Goal: Task Accomplishment & Management: Manage account settings

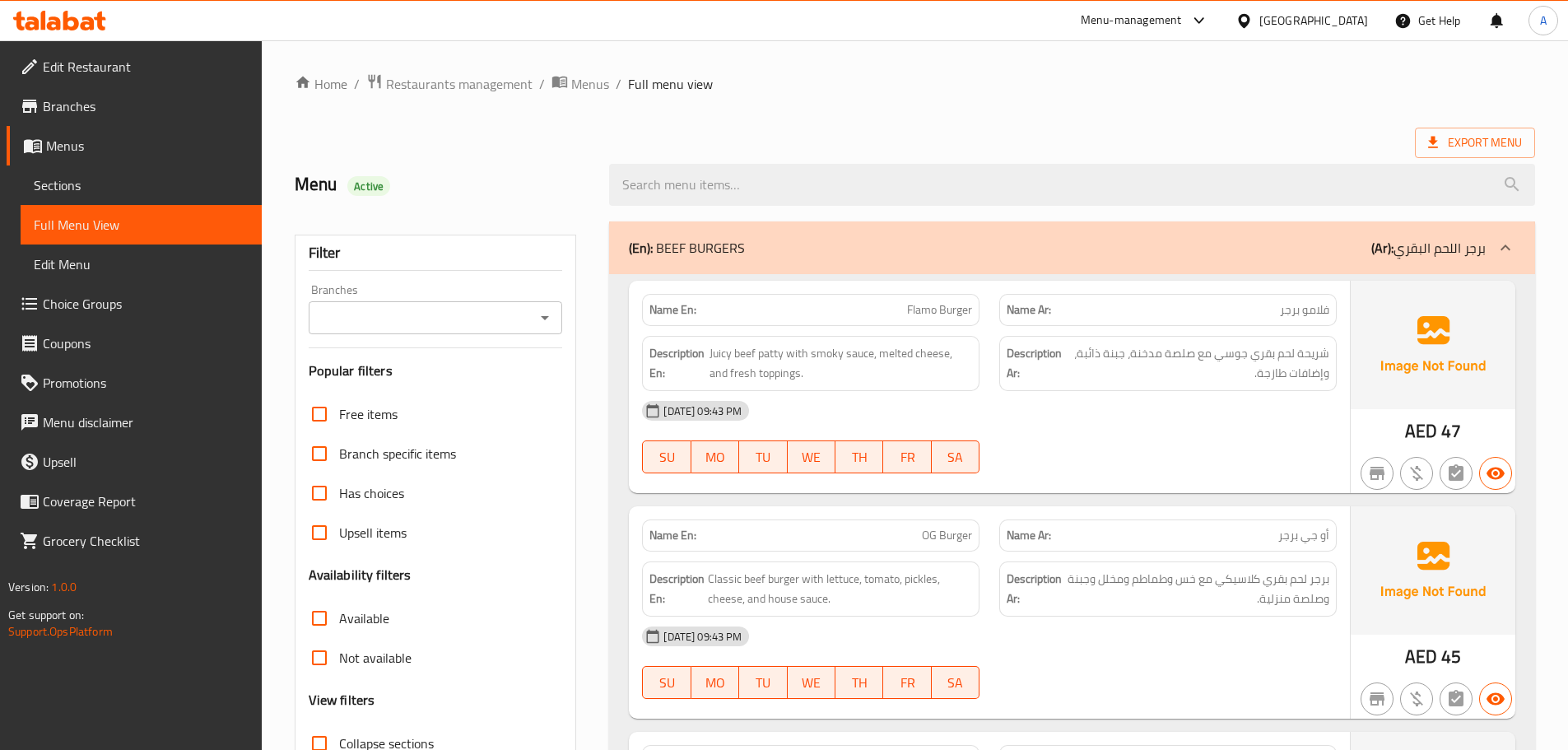
scroll to position [2641, 0]
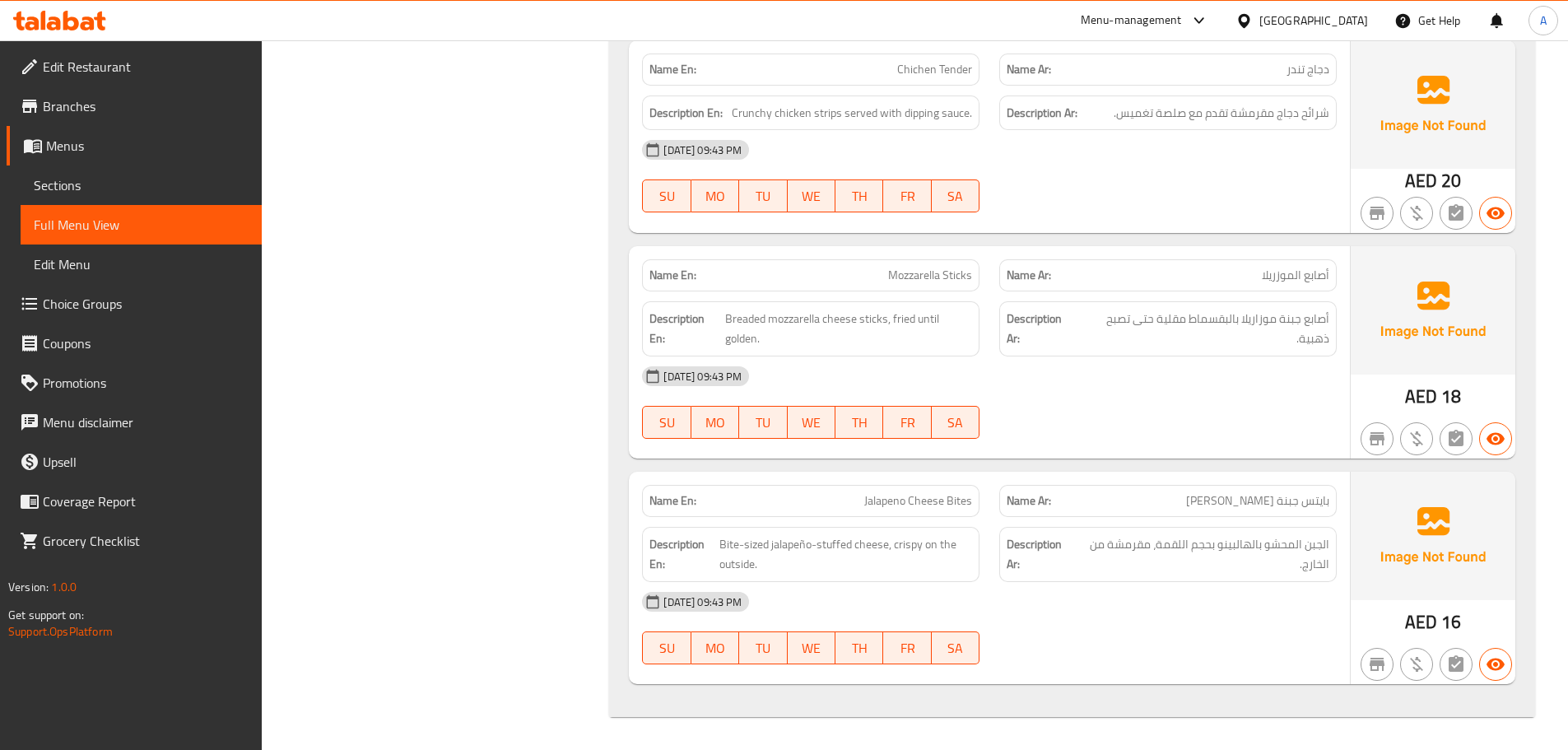
click at [1321, 12] on div "[GEOGRAPHIC_DATA]" at bounding box center [1314, 21] width 108 height 18
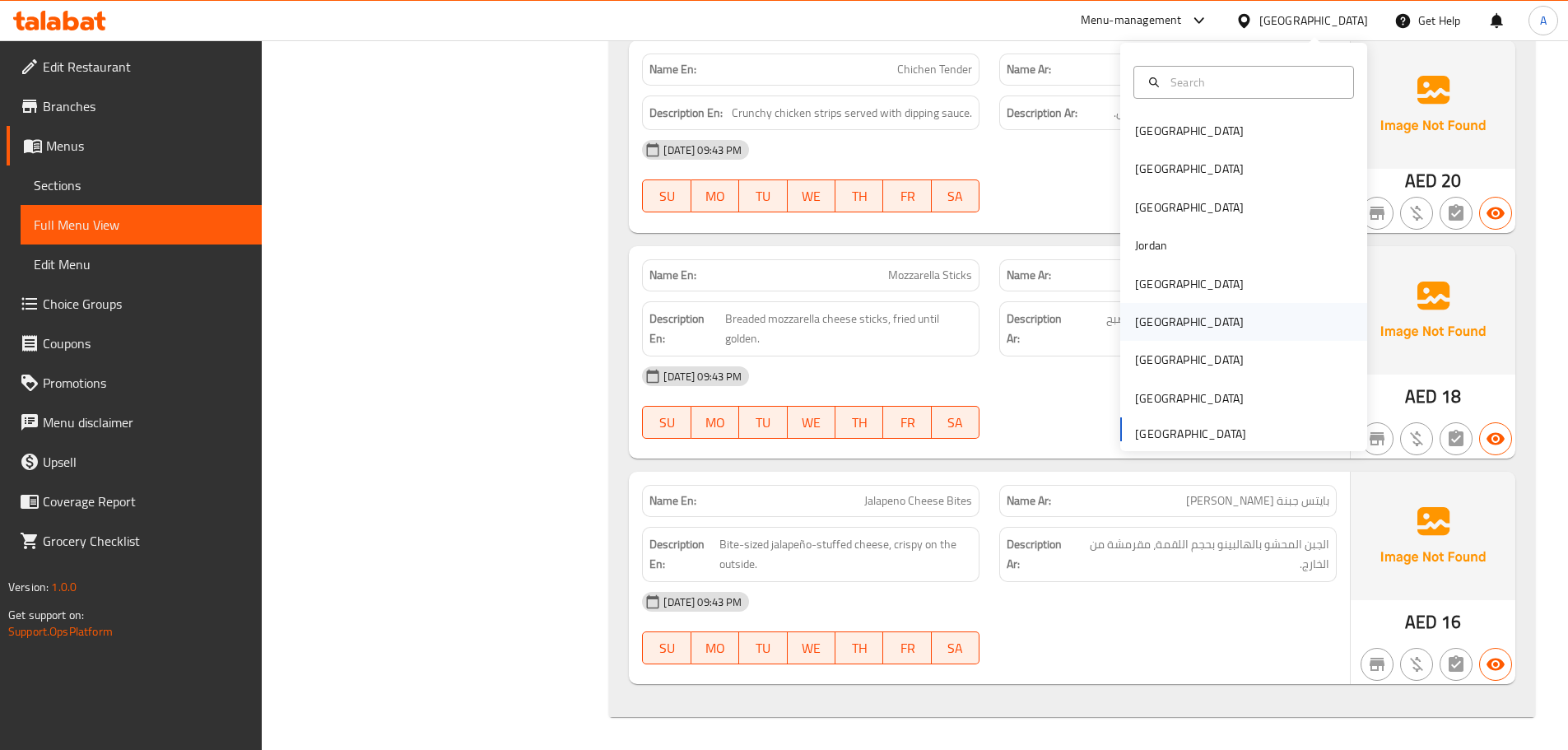
click at [1135, 315] on div "[GEOGRAPHIC_DATA]" at bounding box center [1190, 322] width 108 height 18
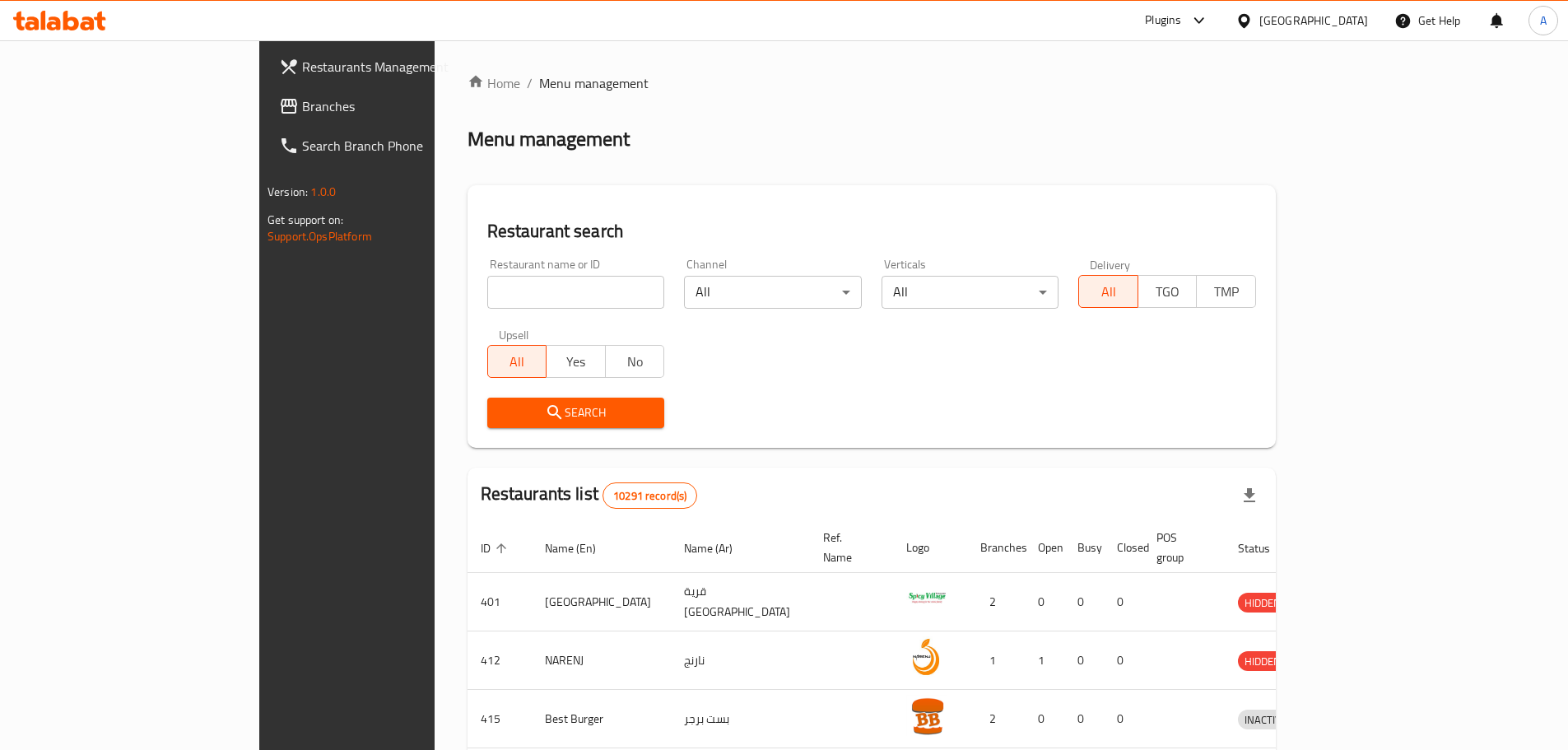
click at [302, 110] on span "Branches" at bounding box center [404, 107] width 206 height 20
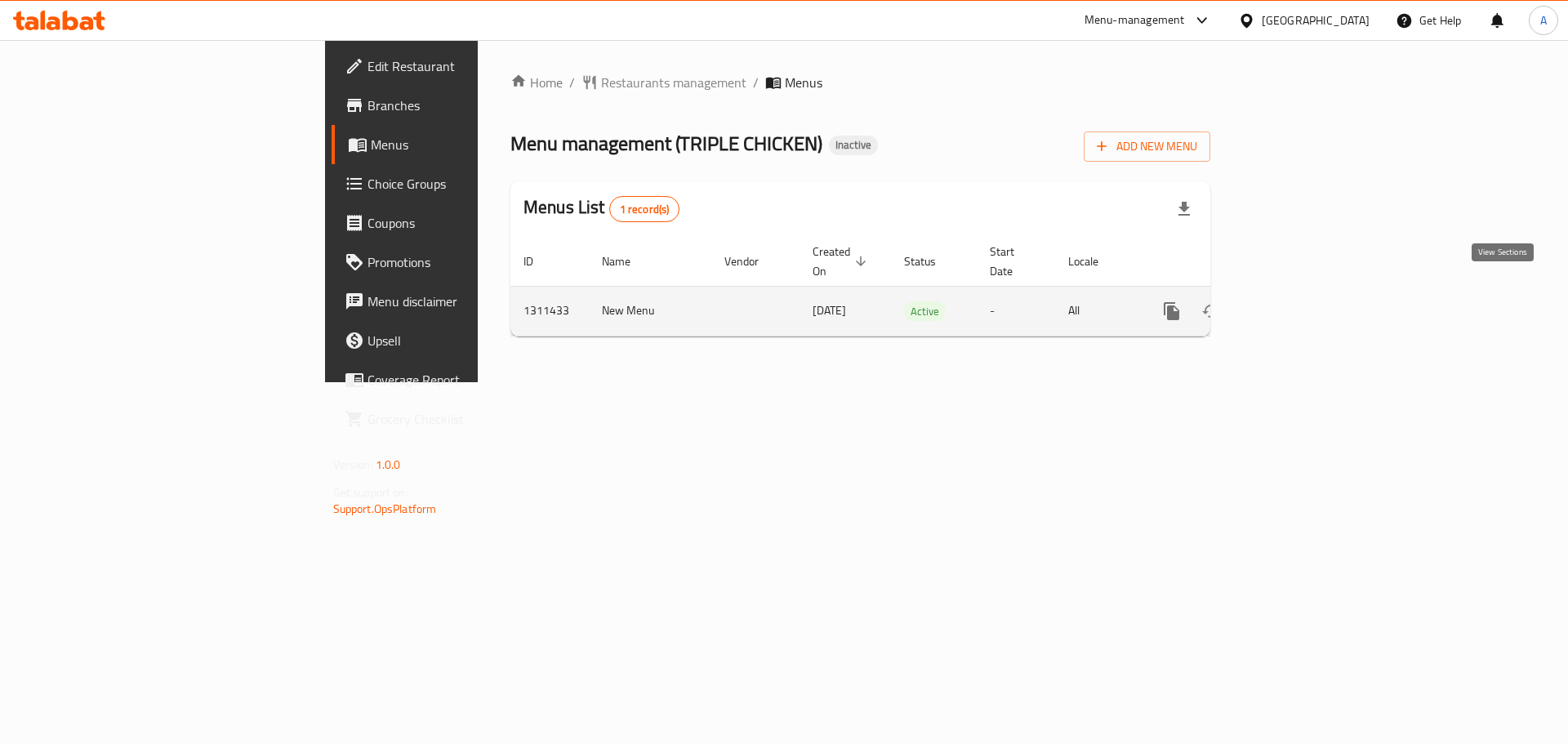
click at [1299, 301] on icon "enhanced table" at bounding box center [1289, 311] width 20 height 20
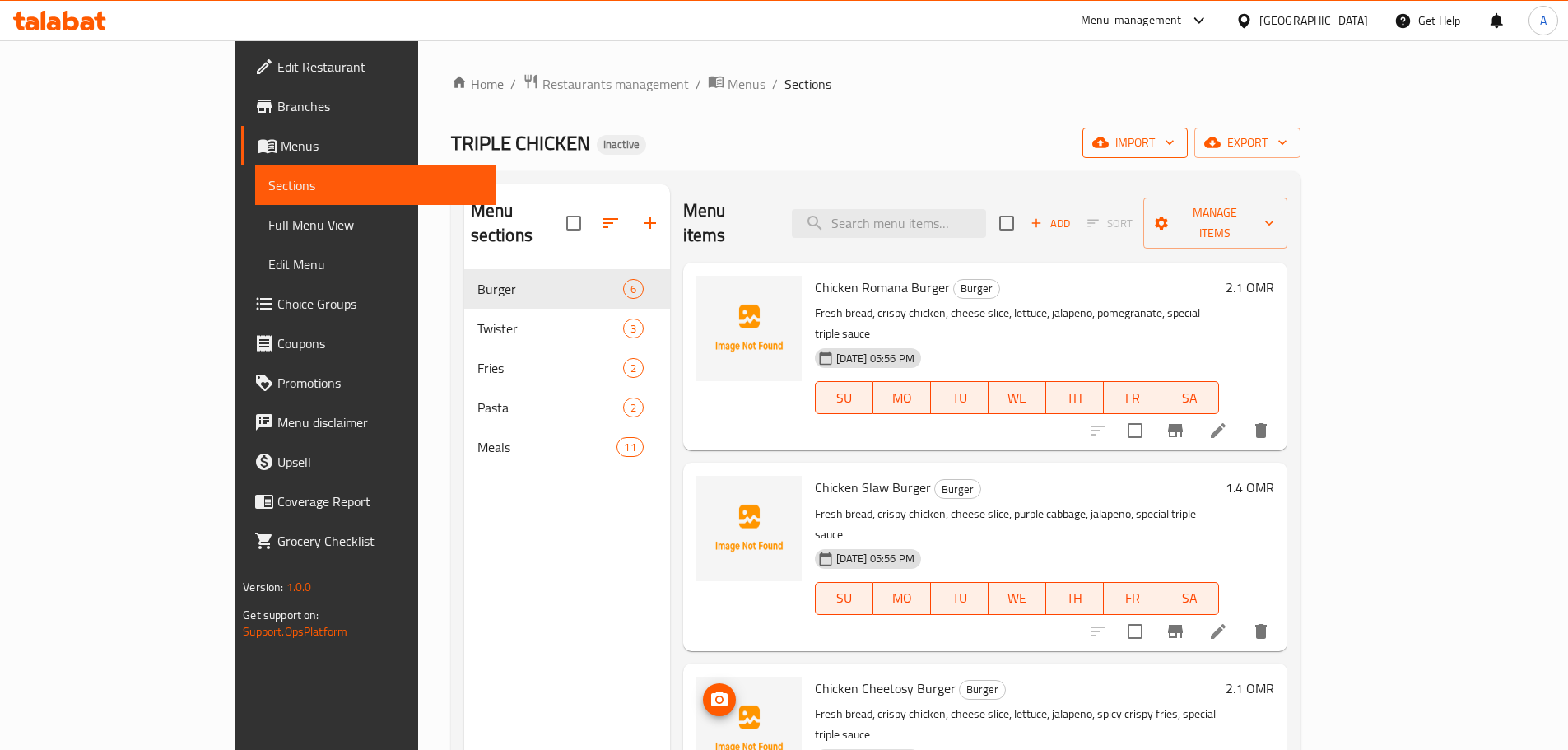
click at [1188, 153] on button "import" at bounding box center [1135, 142] width 105 height 31
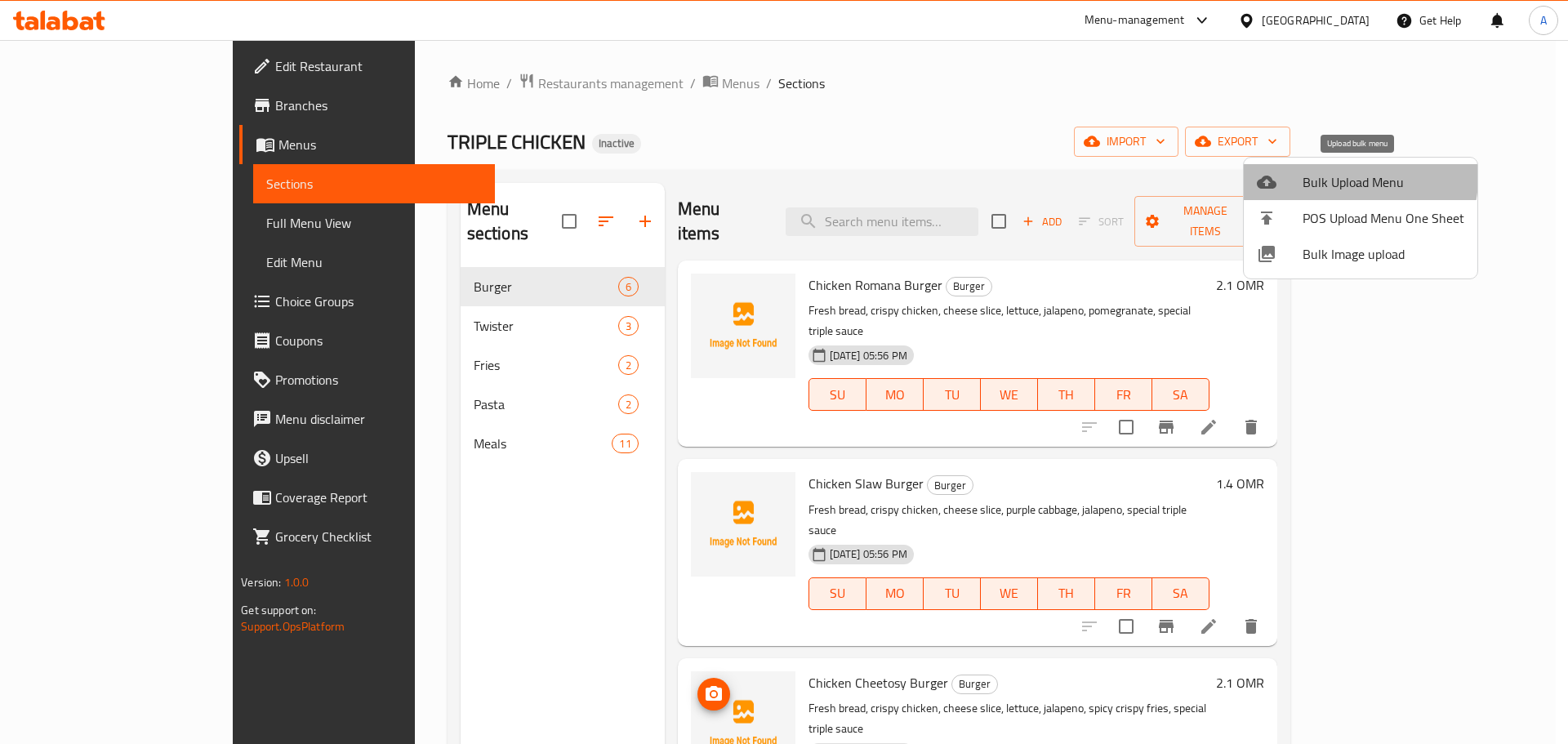
click at [1332, 176] on span "Bulk Upload Menu" at bounding box center [1384, 182] width 162 height 20
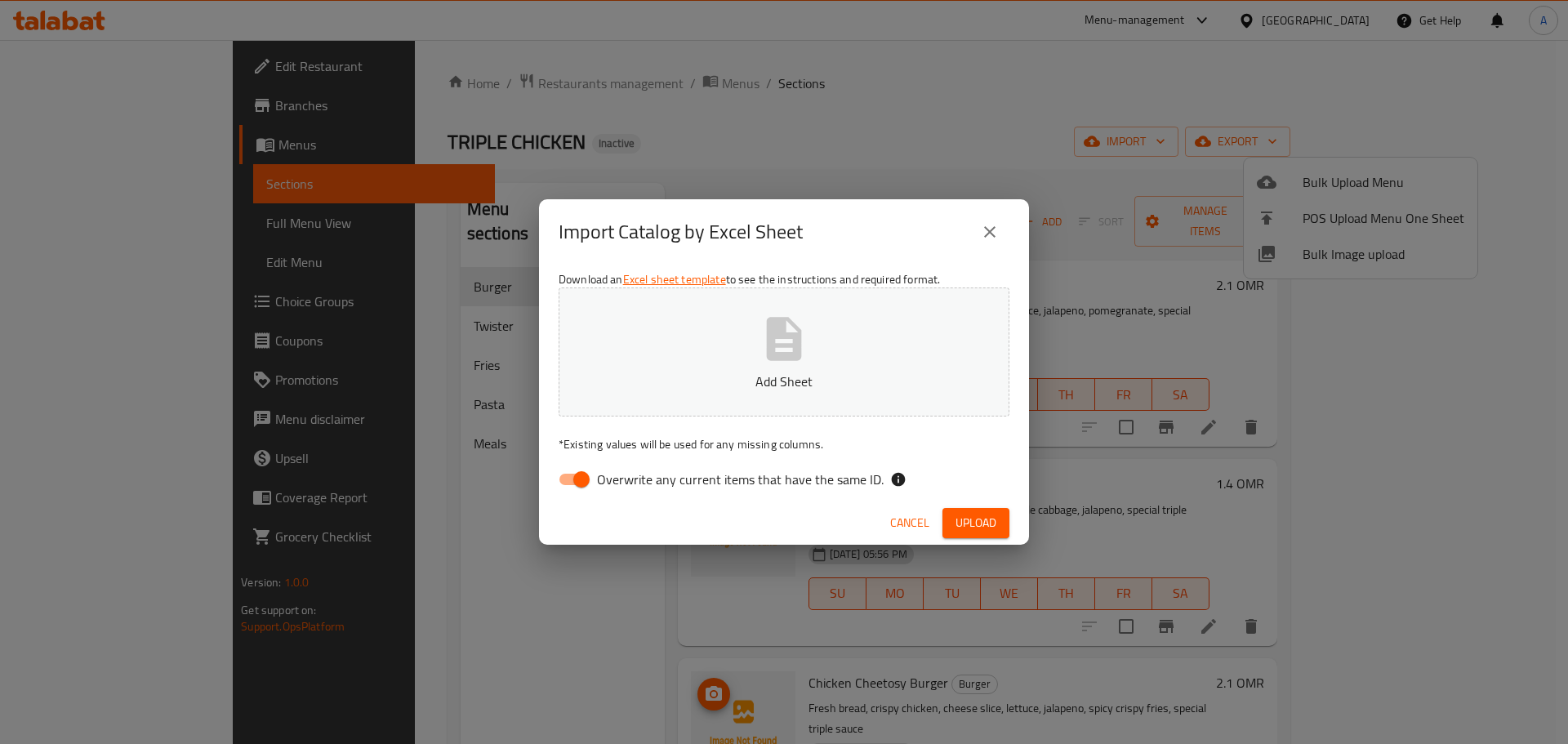
click at [773, 477] on span "Overwrite any current items that have the same ID." at bounding box center [740, 479] width 287 height 20
click at [628, 477] on input "Overwrite any current items that have the same ID." at bounding box center [581, 479] width 93 height 31
checkbox input "false"
click at [996, 520] on span "Upload" at bounding box center [975, 522] width 41 height 21
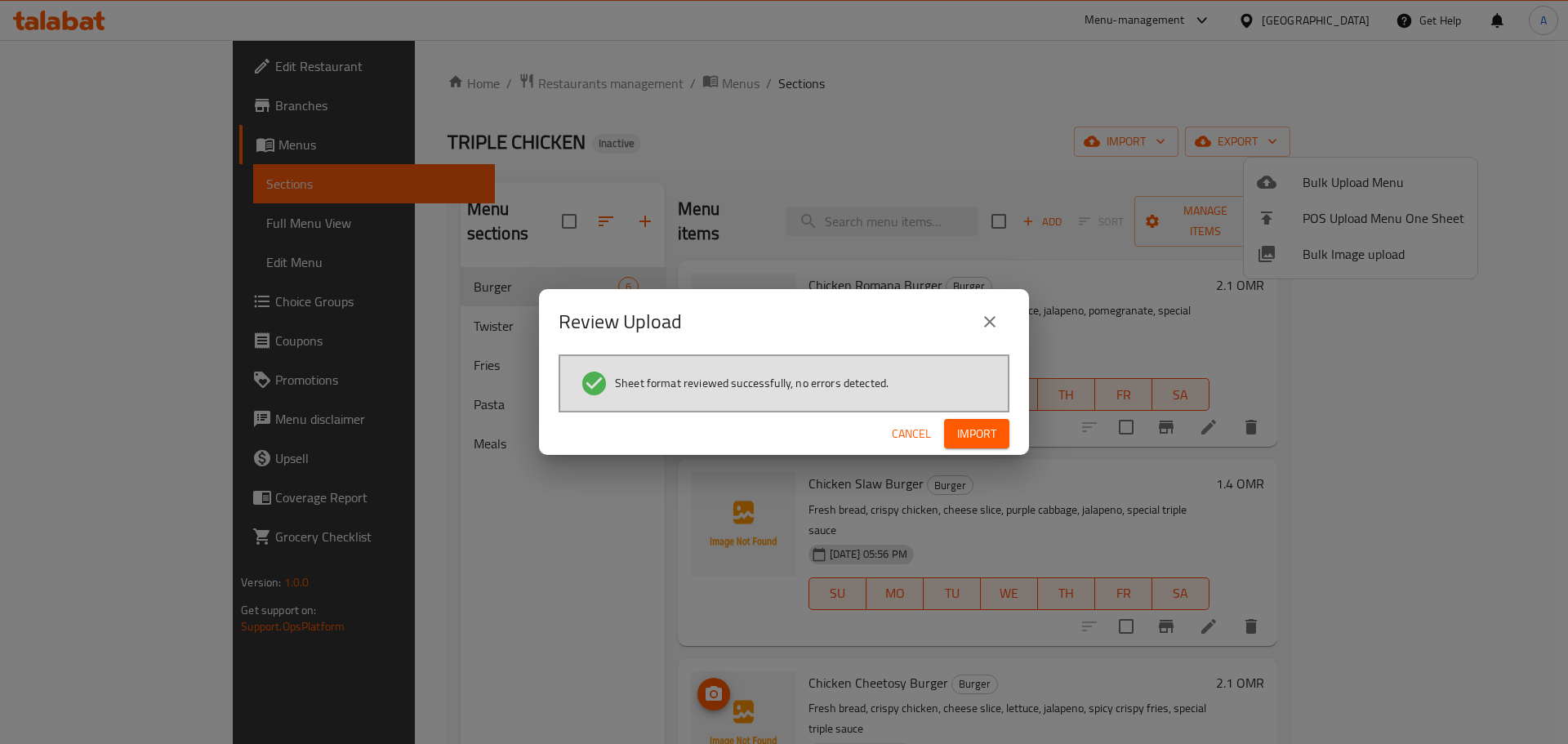
click at [992, 425] on span "Import" at bounding box center [976, 433] width 39 height 21
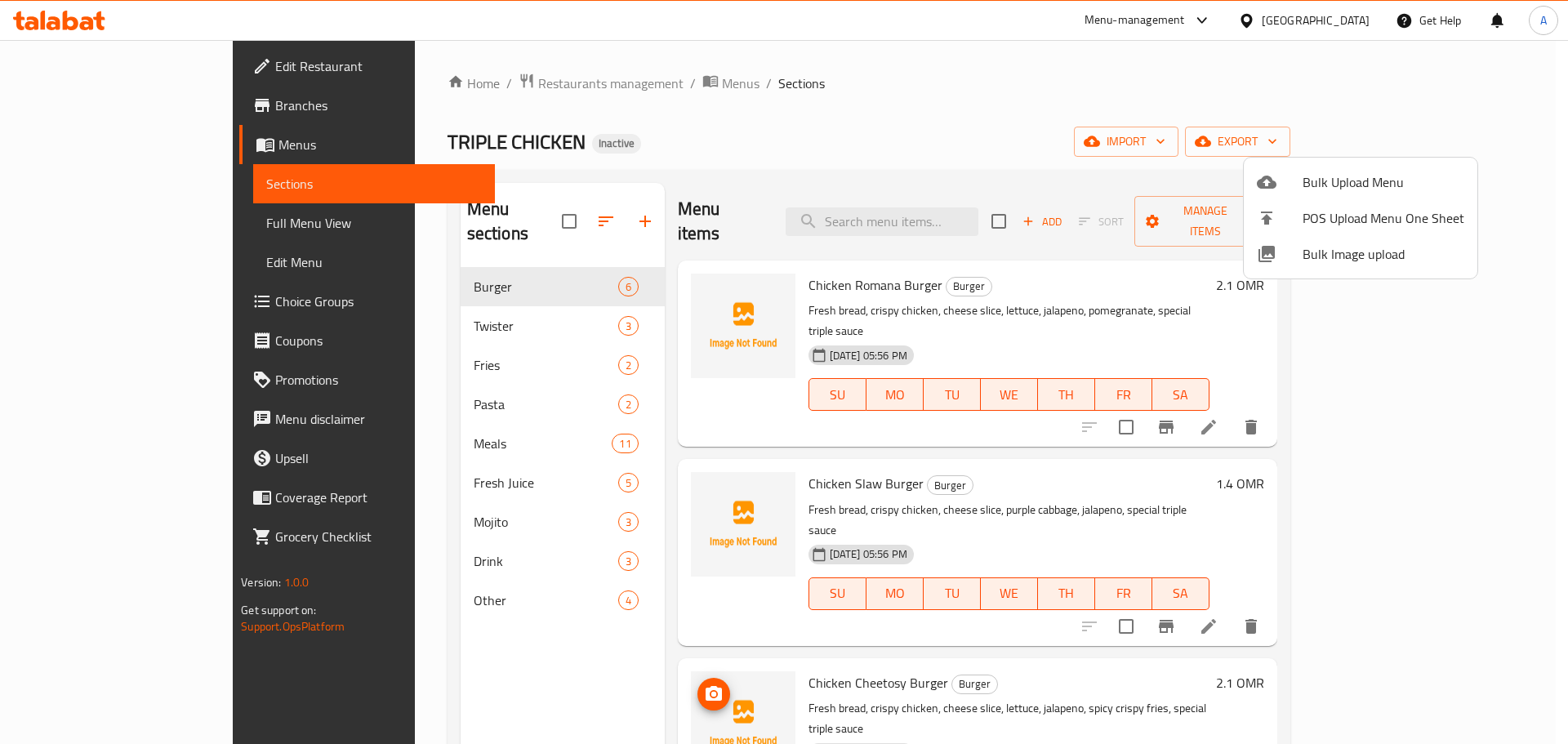
click at [163, 227] on div at bounding box center [784, 372] width 1568 height 744
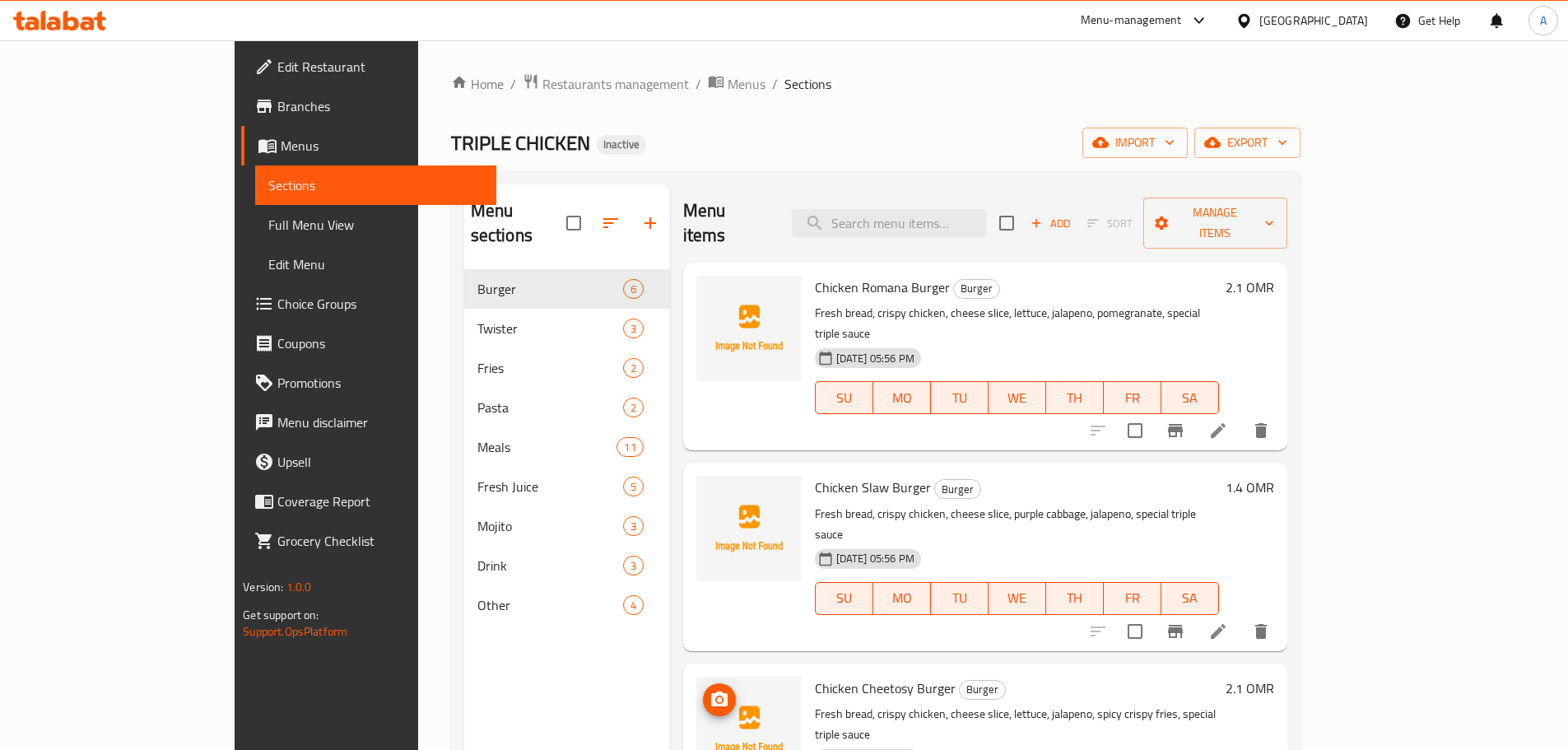
click at [268, 222] on span "Full Menu View" at bounding box center [376, 225] width 215 height 20
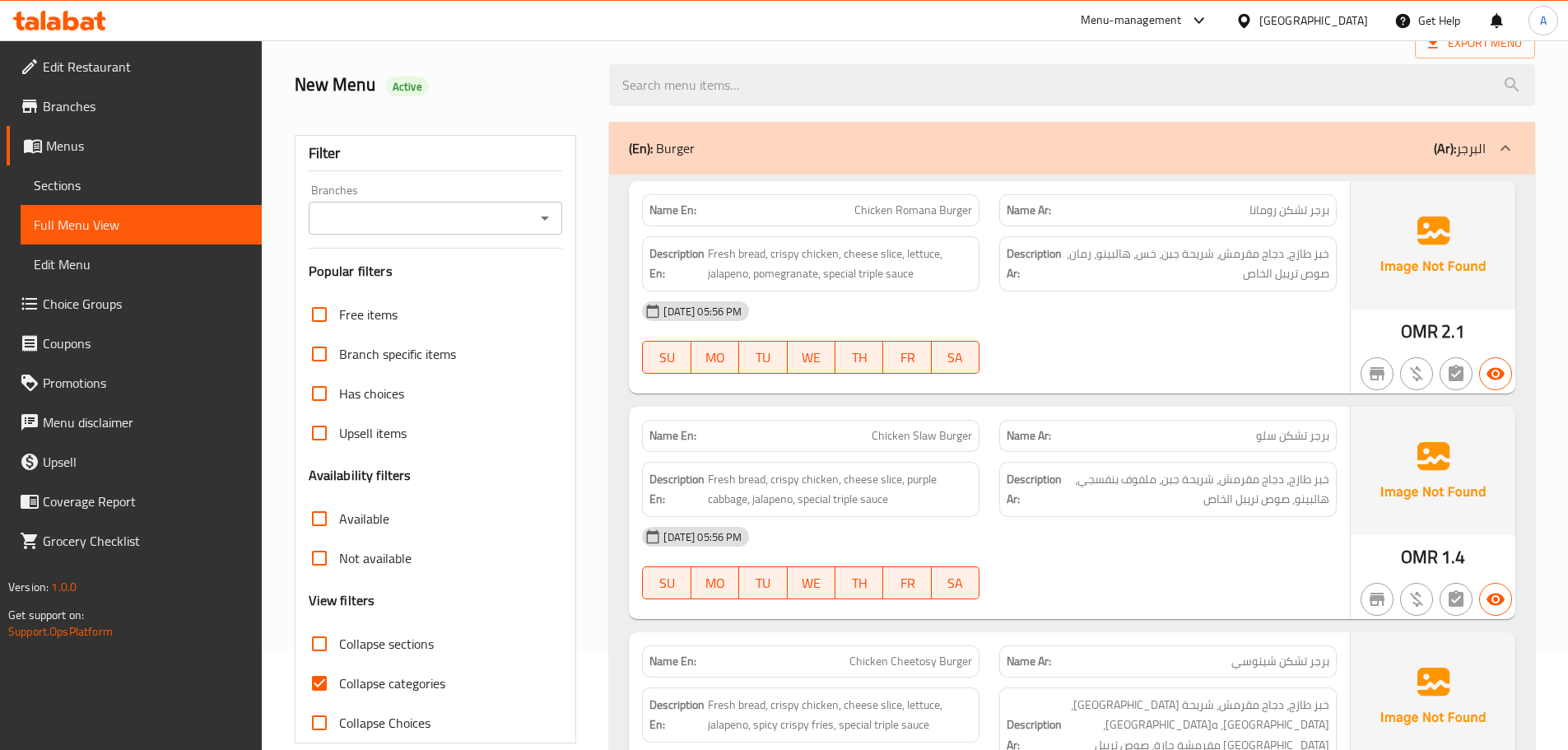
scroll to position [329, 0]
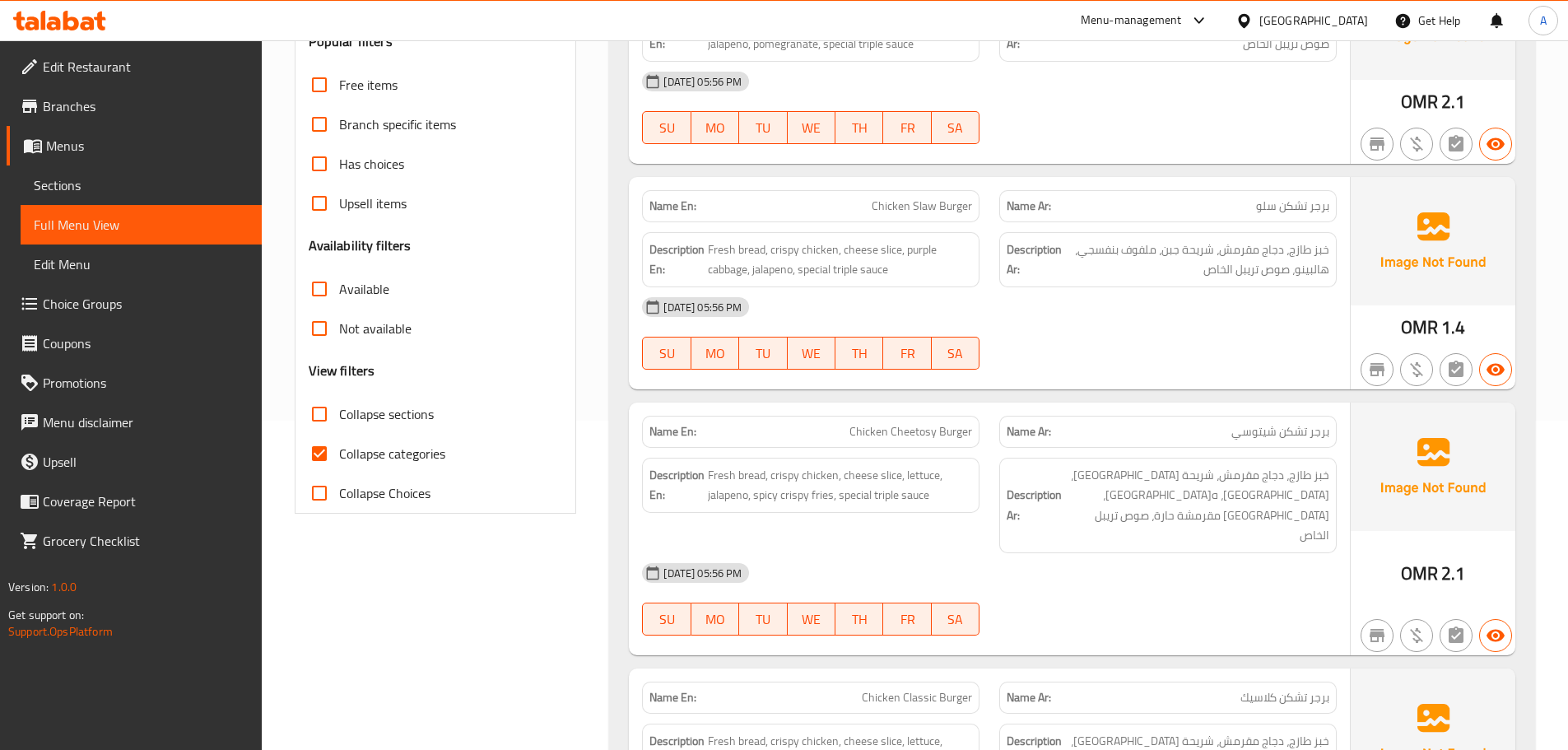
click at [425, 466] on label "Collapse categories" at bounding box center [372, 452] width 146 height 39
click at [339, 466] on input "Collapse categories" at bounding box center [318, 452] width 39 height 39
checkbox input "false"
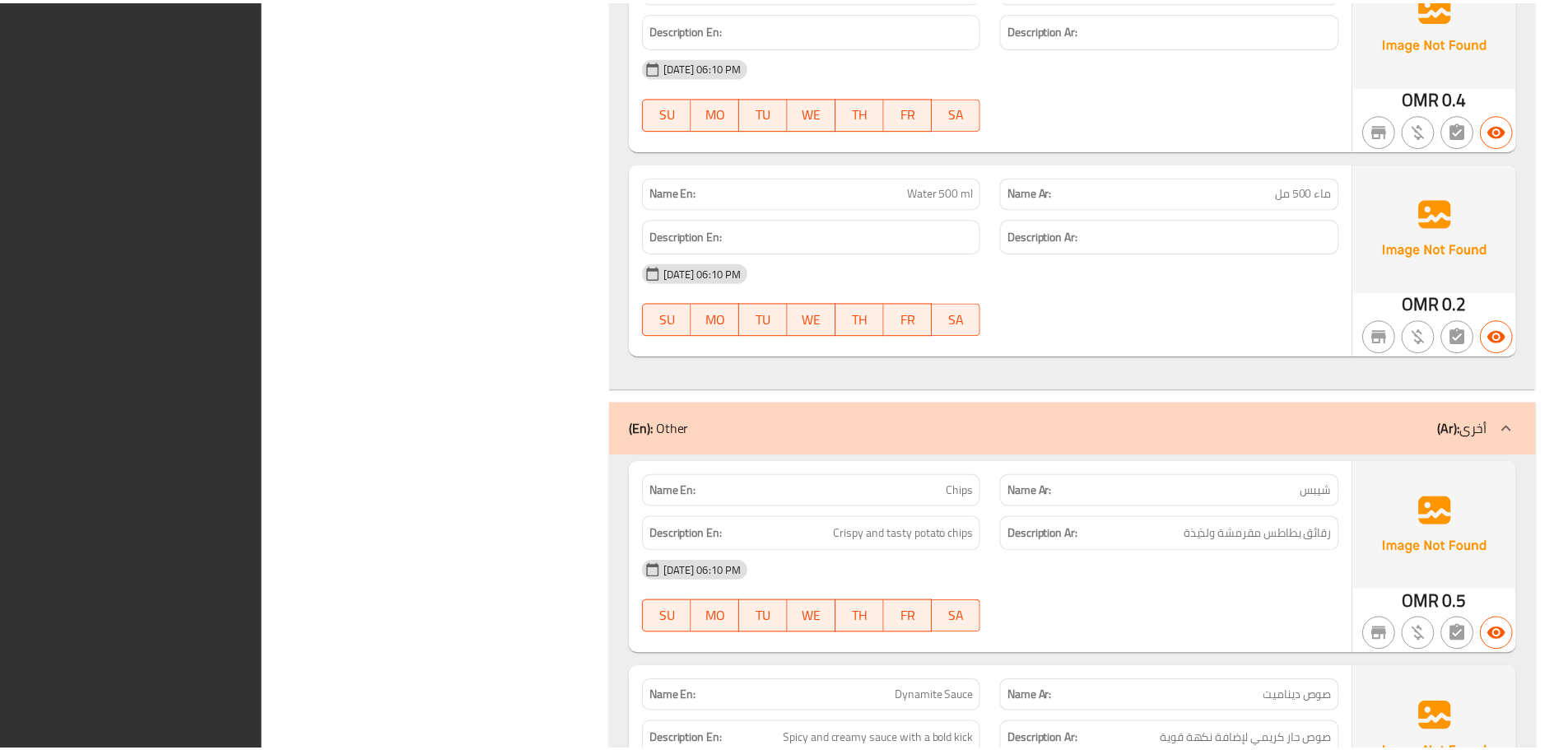
scroll to position [8726, 0]
